Goal: Information Seeking & Learning: Check status

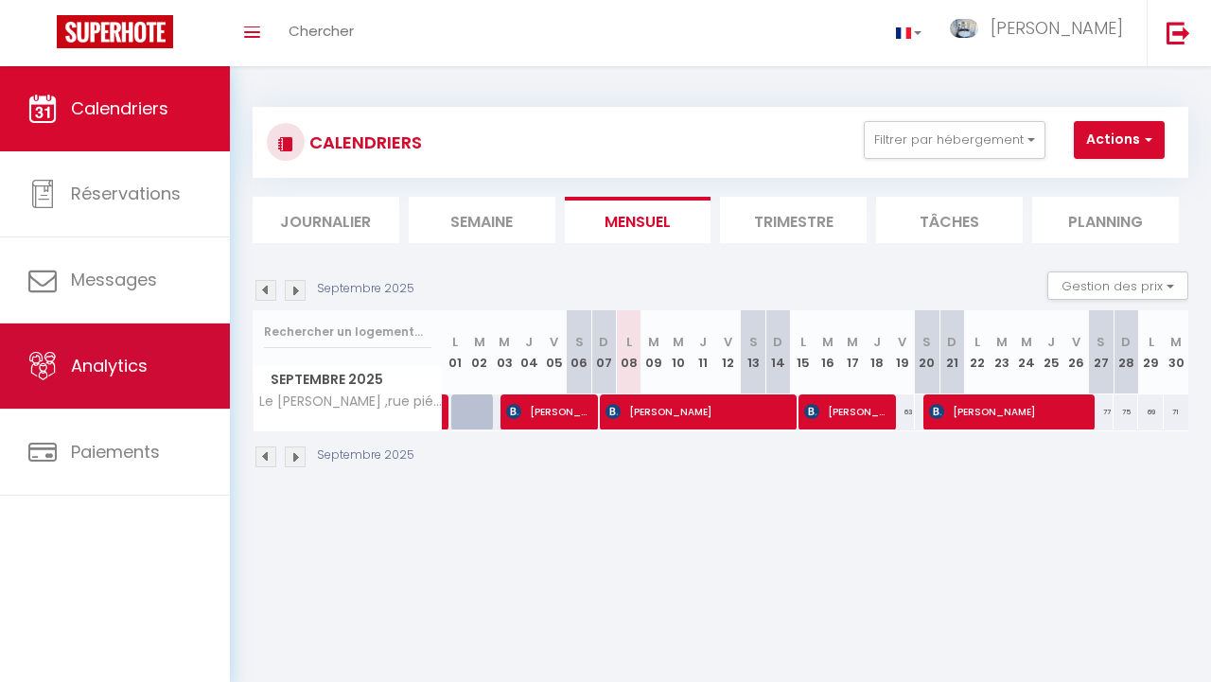
click at [155, 372] on link "Analytics" at bounding box center [115, 366] width 230 height 85
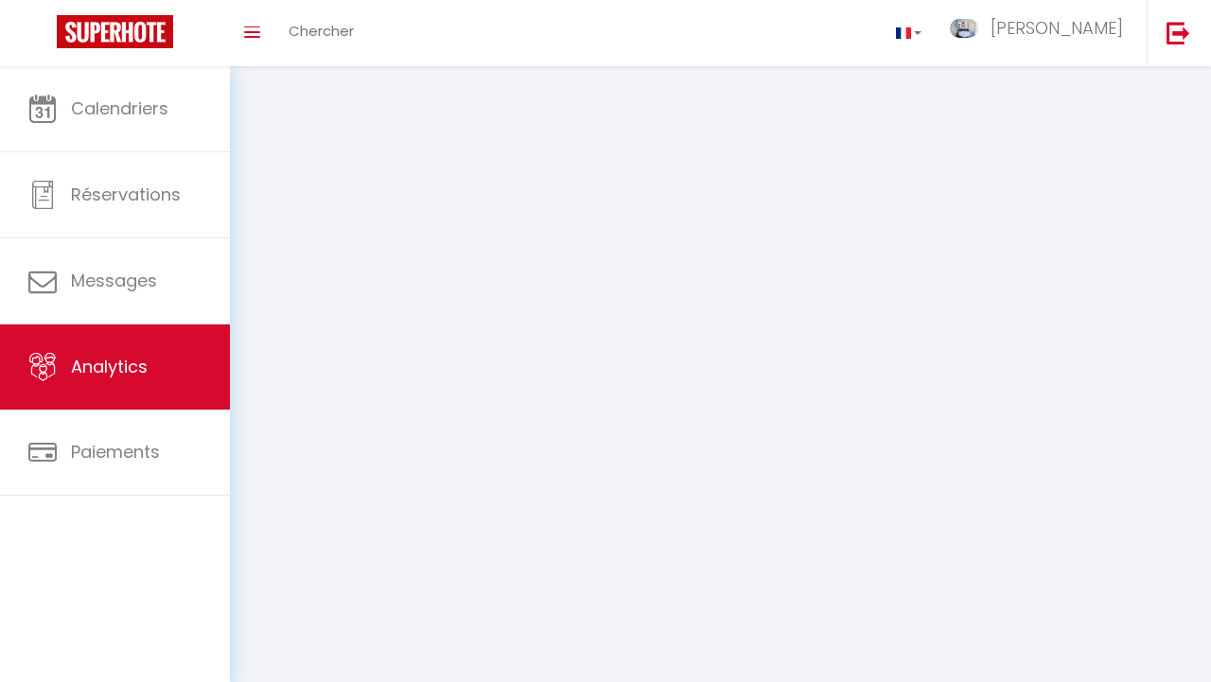
select select "2025"
select select "9"
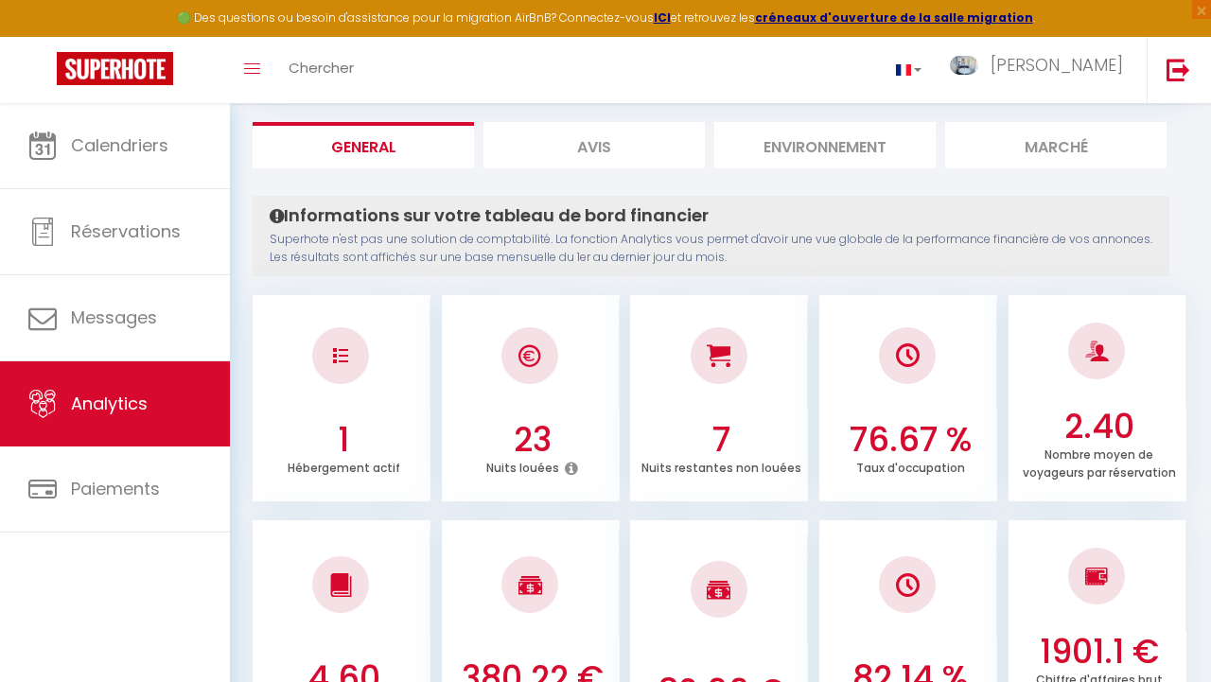
scroll to position [133, 0]
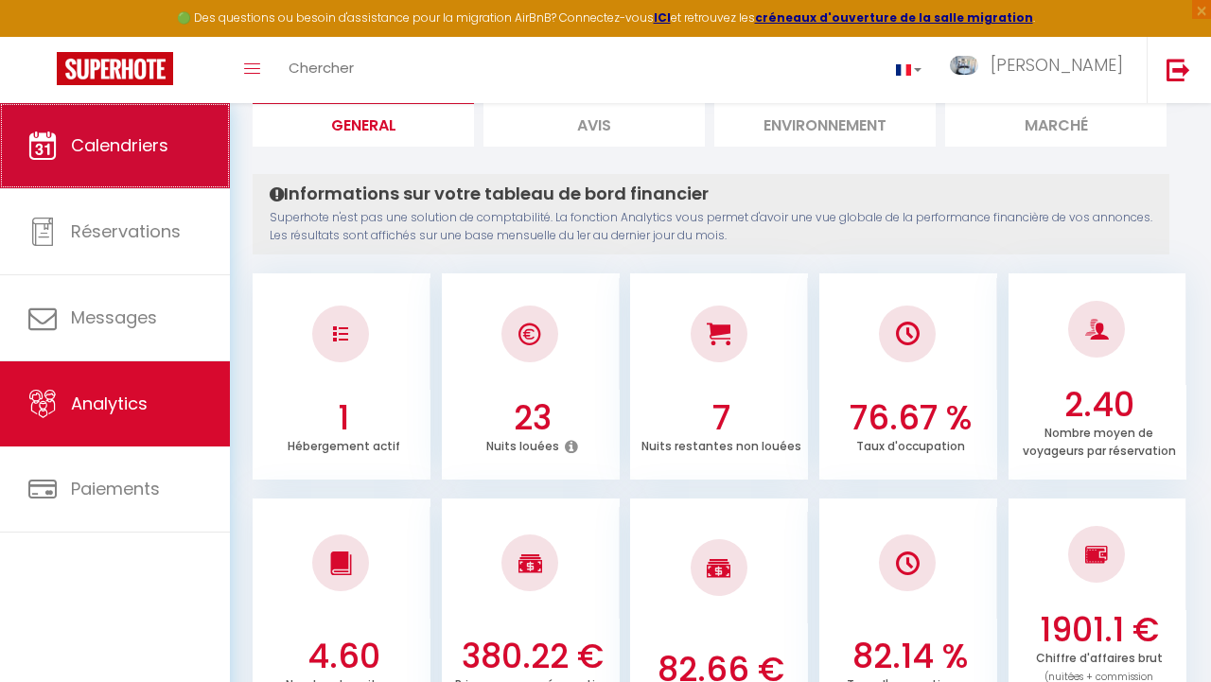
click at [89, 157] on span "Calendriers" at bounding box center [119, 145] width 97 height 24
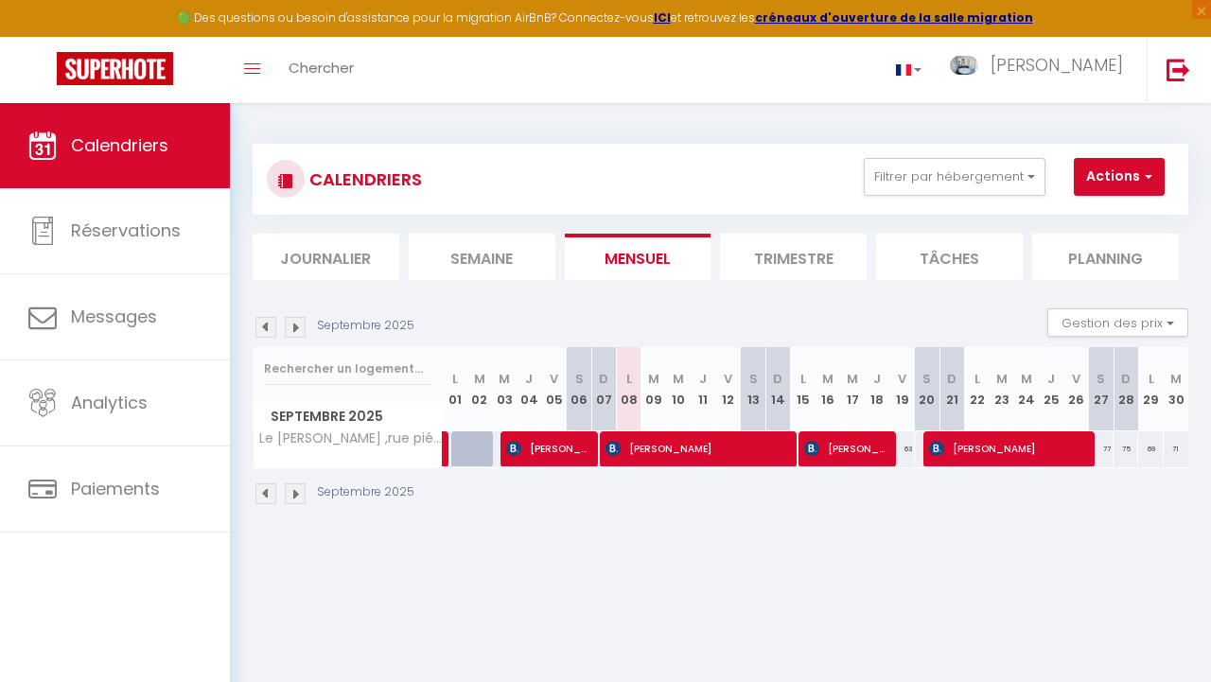
click at [891, 459] on div "63" at bounding box center [902, 448] width 25 height 35
select select
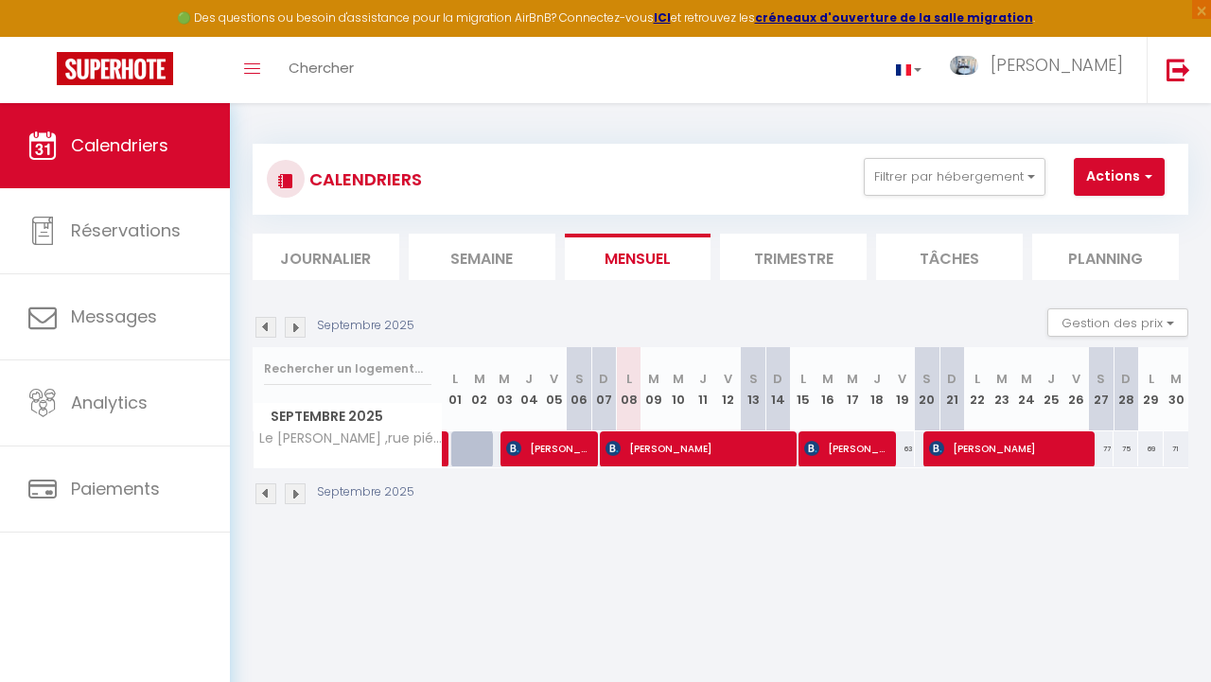
select select
click at [875, 459] on span "[PERSON_NAME]" at bounding box center [845, 448] width 82 height 36
select select "OK"
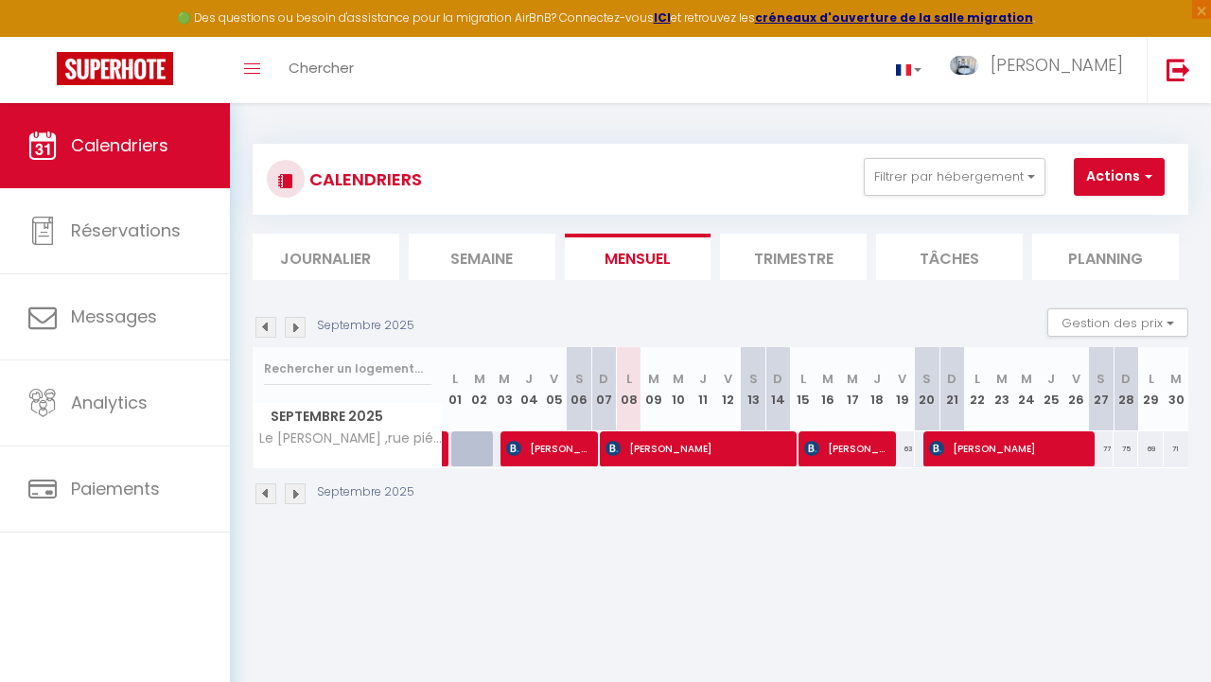
select select "OK"
select select "0"
select select "1"
select select
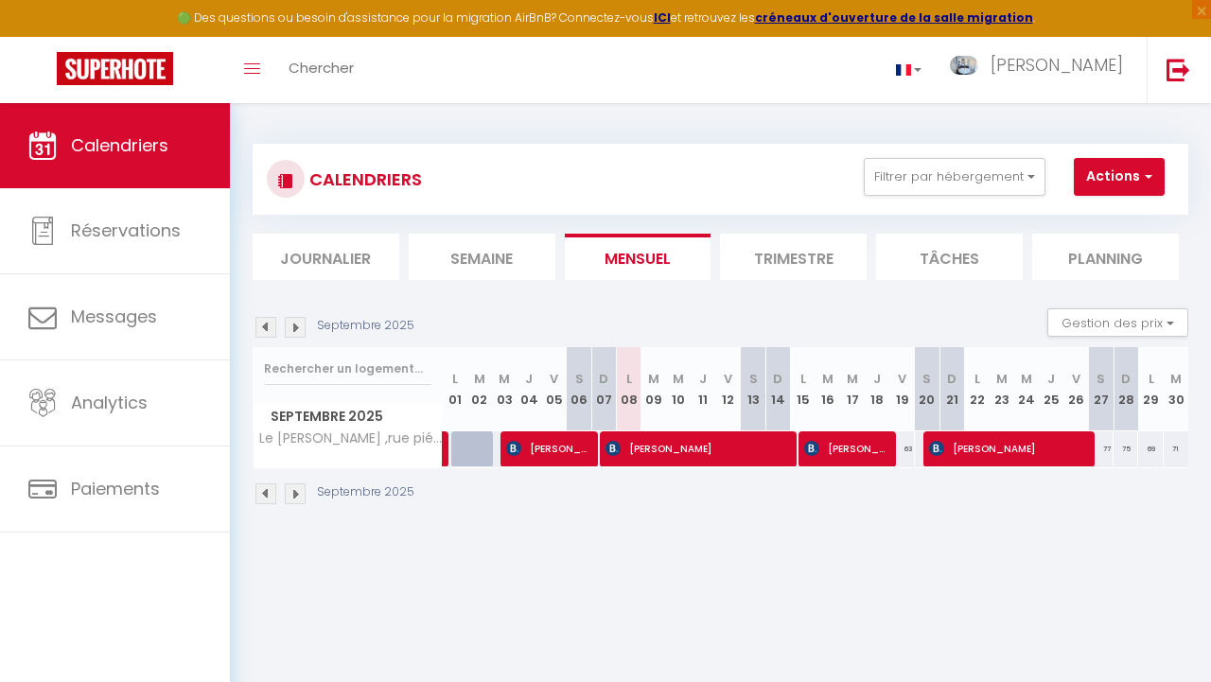
select select
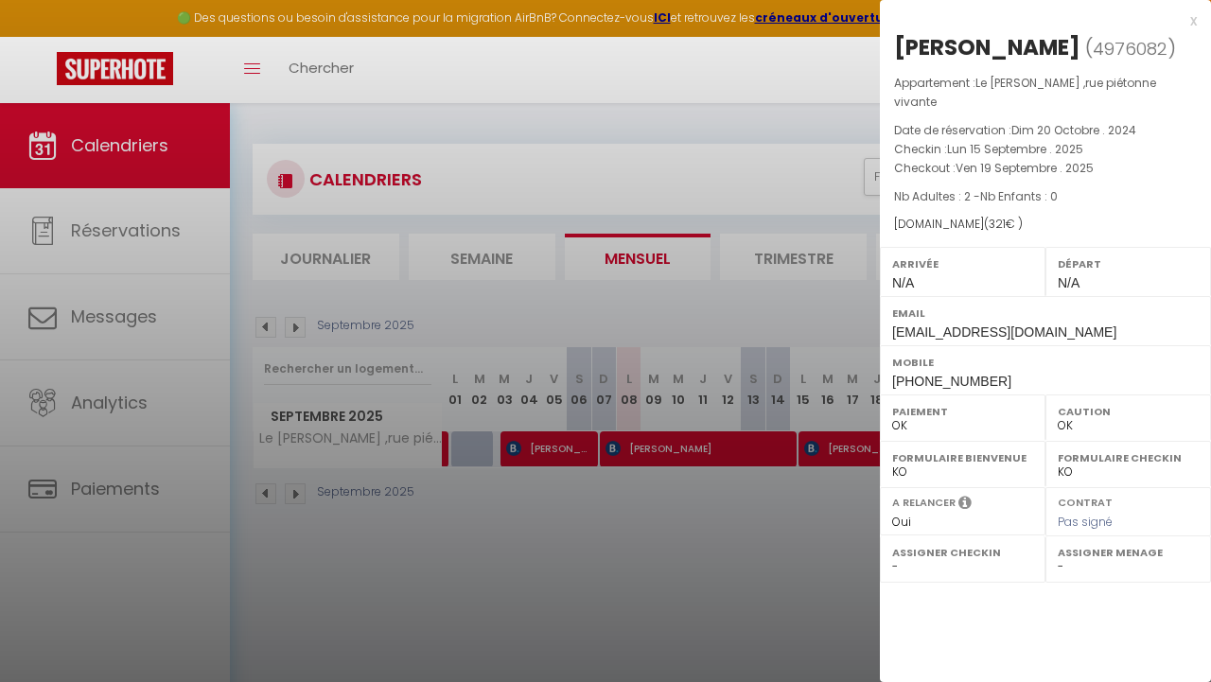
click at [852, 526] on div at bounding box center [605, 341] width 1211 height 682
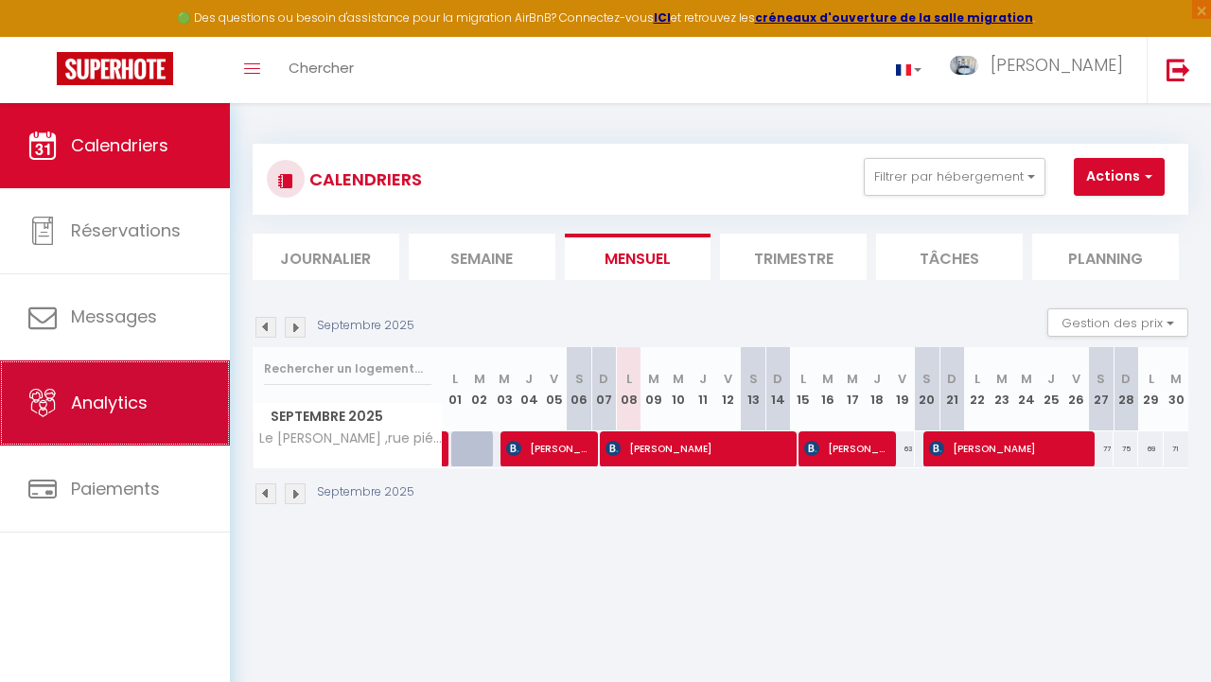
click at [153, 418] on link "Analytics" at bounding box center [115, 402] width 230 height 85
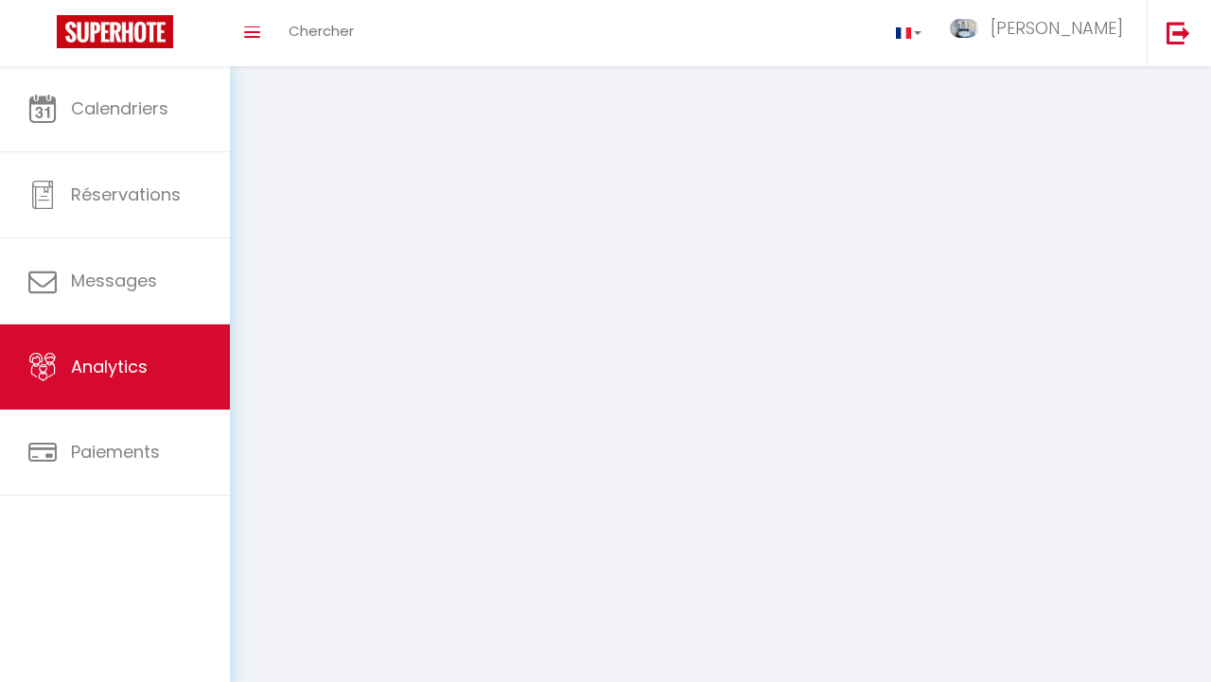
select select "2025"
select select "9"
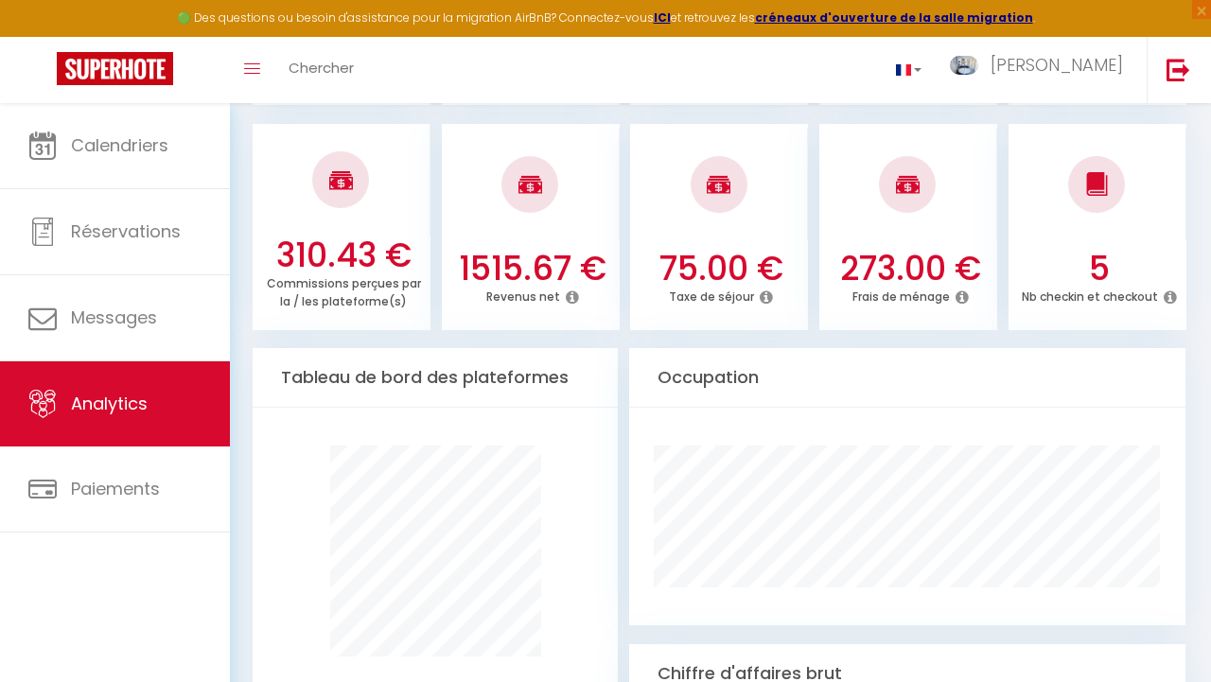
scroll to position [766, 0]
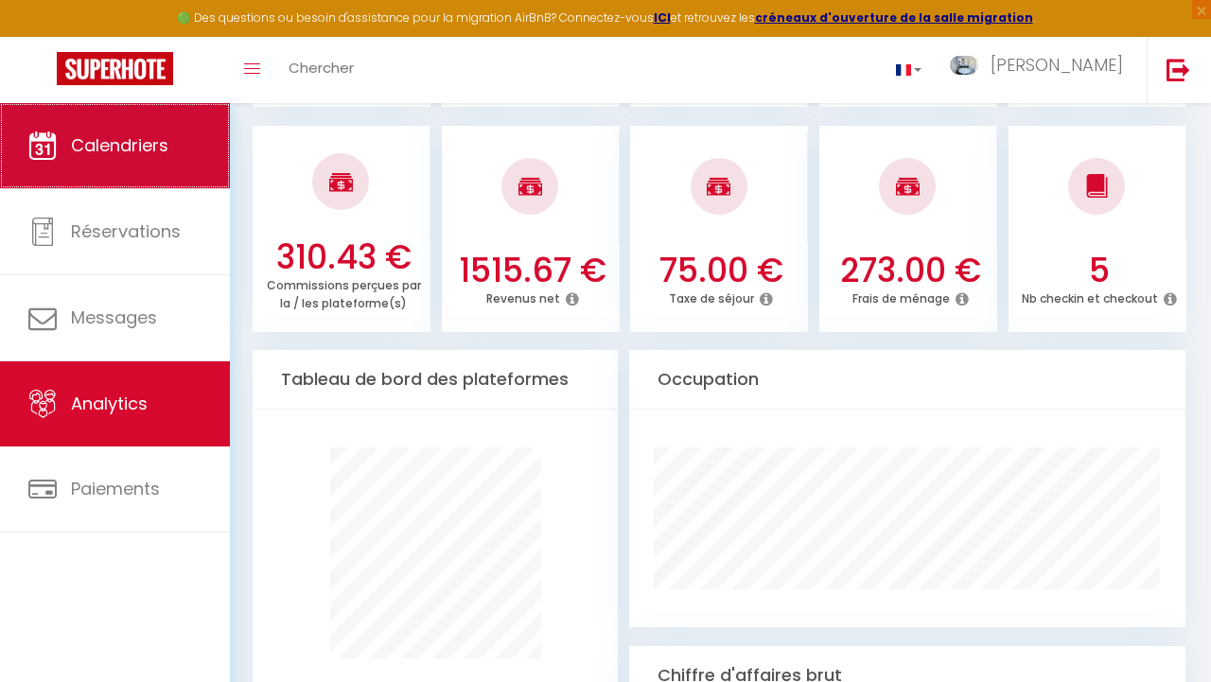
click at [156, 152] on span "Calendriers" at bounding box center [119, 145] width 97 height 24
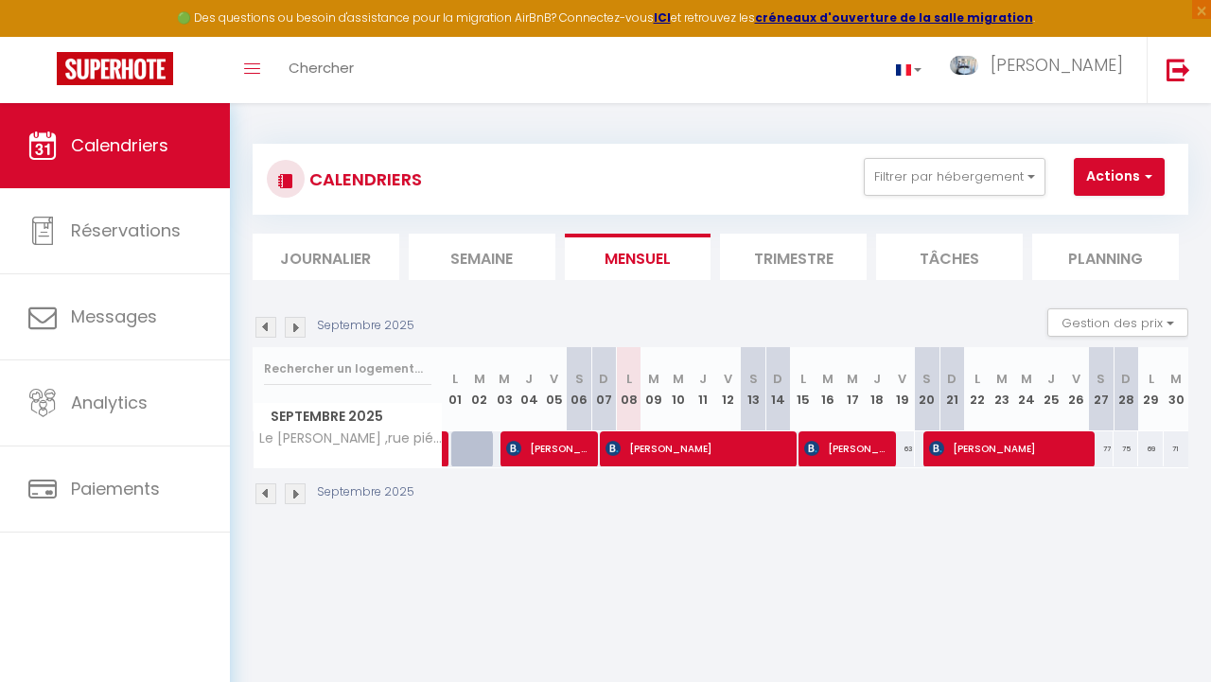
click at [804, 248] on li "Trimestre" at bounding box center [793, 257] width 147 height 46
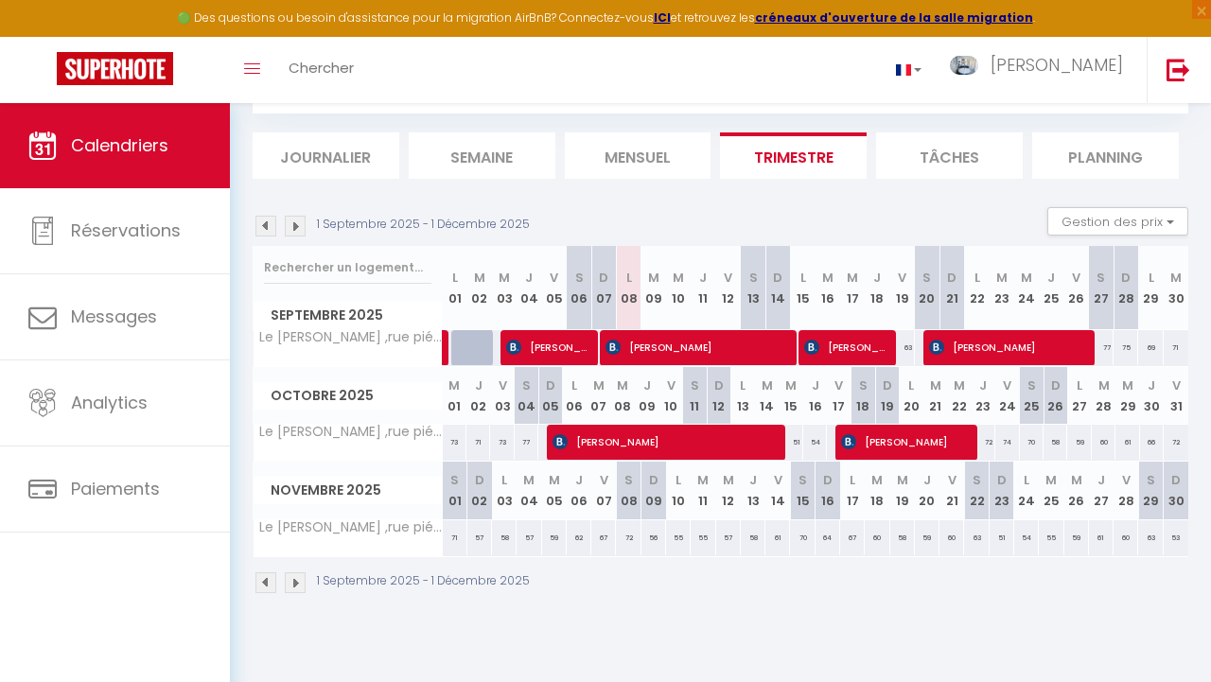
scroll to position [103, 0]
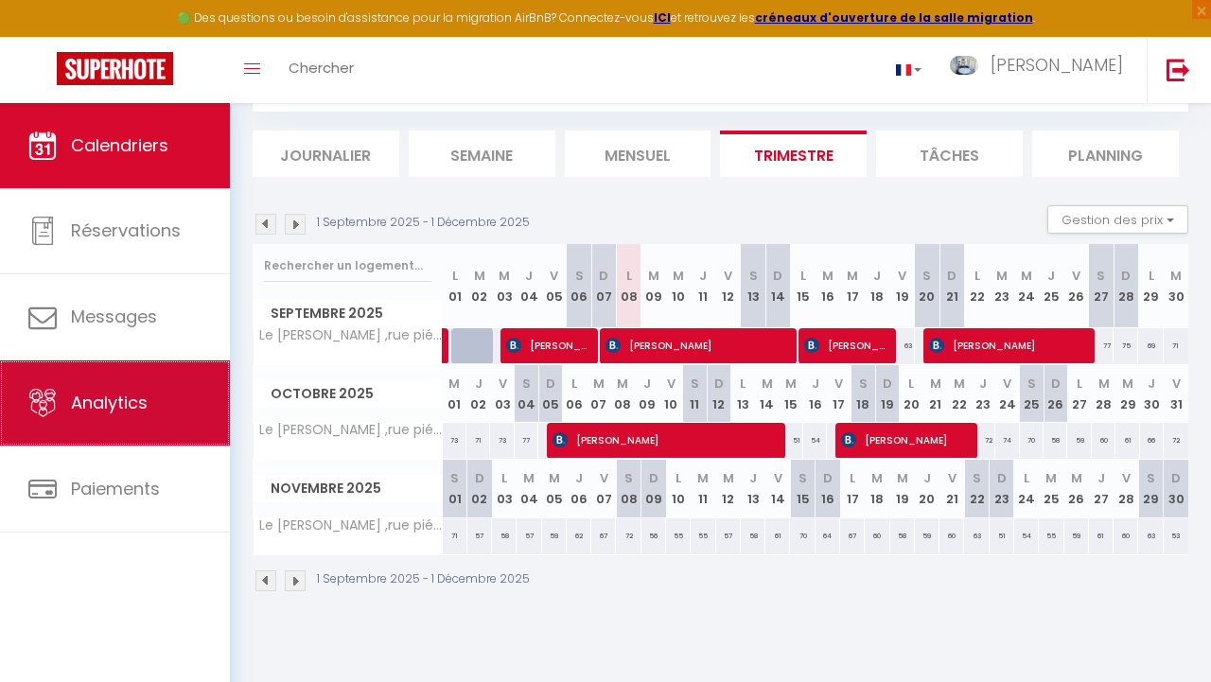
click at [149, 417] on link "Analytics" at bounding box center [115, 402] width 230 height 85
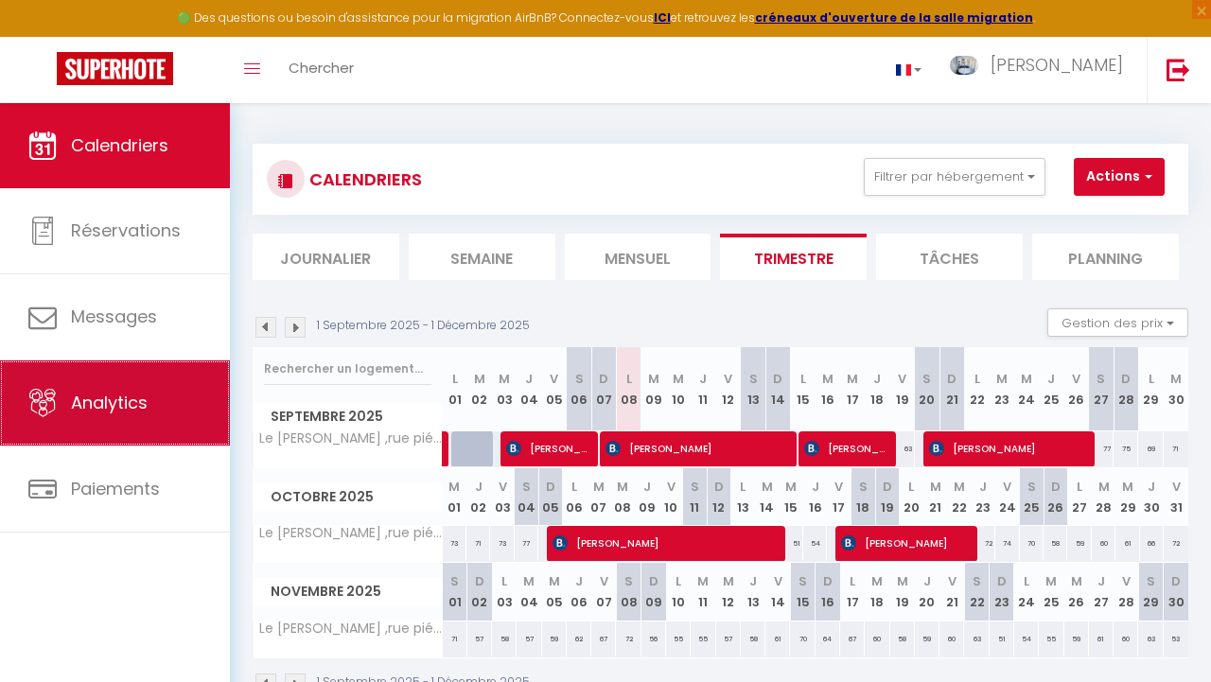
select select "2025"
select select "9"
